Goal: Register for event/course

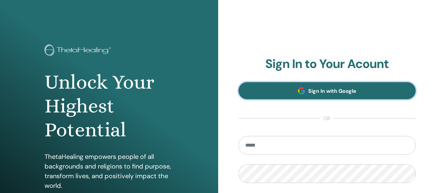
click at [327, 92] on span "Sign In with Google" at bounding box center [332, 91] width 48 height 7
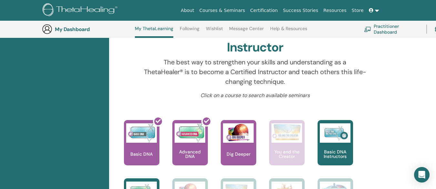
scroll to position [243, 0]
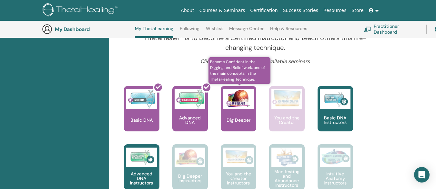
click at [245, 120] on p "Dig Deeper" at bounding box center [238, 120] width 29 height 5
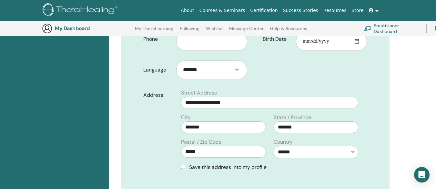
scroll to position [145, 0]
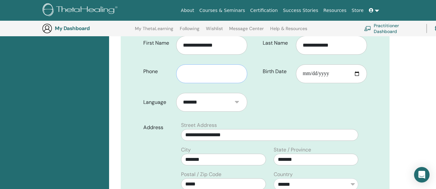
click at [206, 65] on input "text" at bounding box center [211, 73] width 71 height 19
type input "**********"
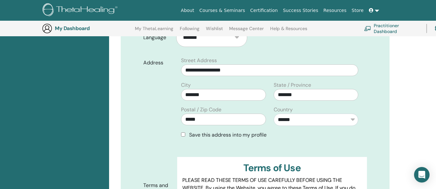
scroll to position [274, 0]
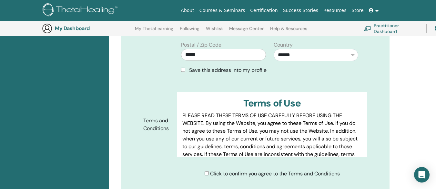
click at [182, 67] on div "Save this address into my profile" at bounding box center [269, 70] width 177 height 8
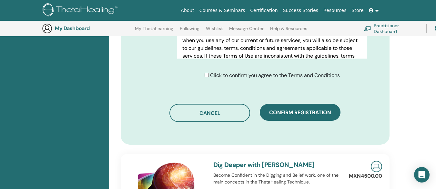
scroll to position [403, 0]
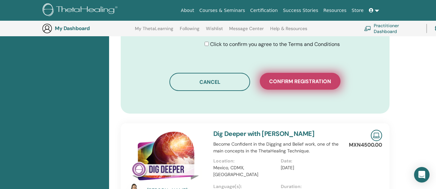
click at [308, 84] on span "Confirm registration" at bounding box center [300, 81] width 62 height 7
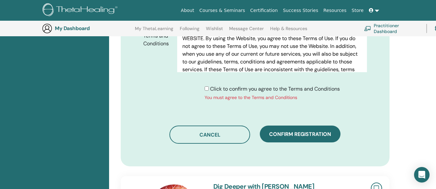
scroll to position [371, 0]
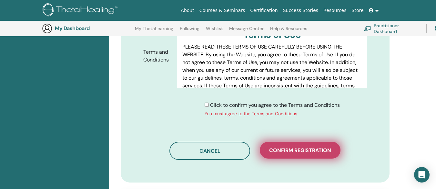
click at [318, 147] on span "Confirm registration" at bounding box center [300, 150] width 62 height 7
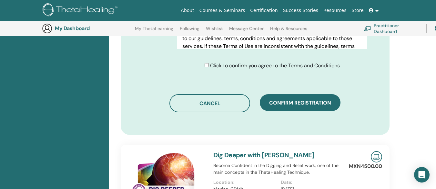
scroll to position [403, 0]
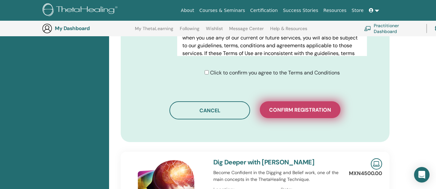
click at [285, 106] on span "Confirm registration" at bounding box center [300, 109] width 62 height 7
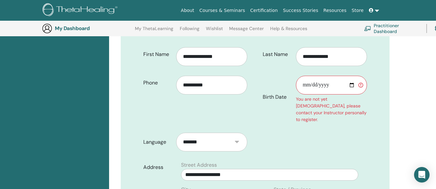
scroll to position [145, 0]
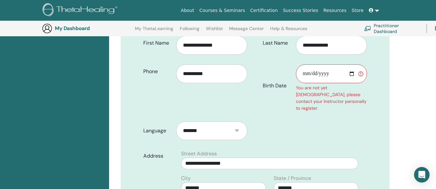
click at [316, 71] on input "Birth Date" at bounding box center [331, 73] width 71 height 19
click at [309, 74] on input "Birth Date" at bounding box center [331, 73] width 71 height 19
click at [301, 74] on input "Birth Date" at bounding box center [331, 73] width 71 height 19
click at [307, 74] on input "Birth Date" at bounding box center [331, 73] width 71 height 19
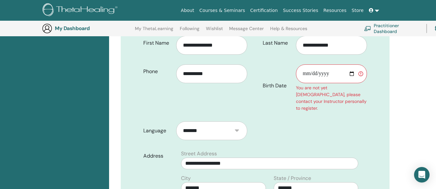
click at [308, 74] on input "Birth Date" at bounding box center [331, 73] width 71 height 19
type input "**********"
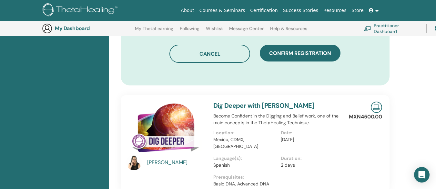
scroll to position [468, 0]
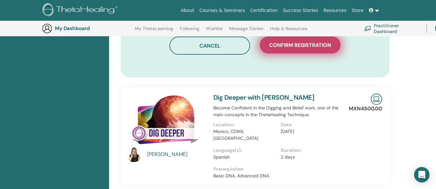
click at [309, 42] on span "Confirm registration" at bounding box center [300, 45] width 62 height 7
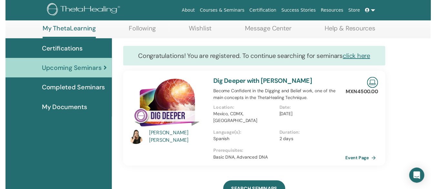
scroll to position [82, 0]
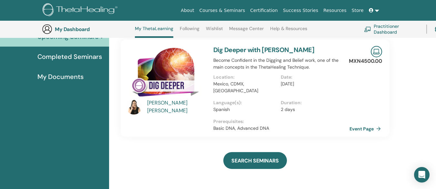
click at [369, 124] on link "Event Page" at bounding box center [367, 129] width 34 height 10
click at [171, 71] on img at bounding box center [165, 73] width 79 height 55
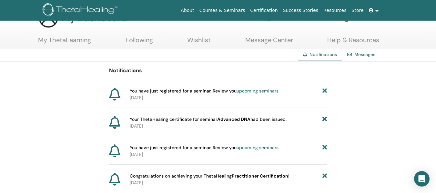
scroll to position [32, 0]
